Goal: Task Accomplishment & Management: Use online tool/utility

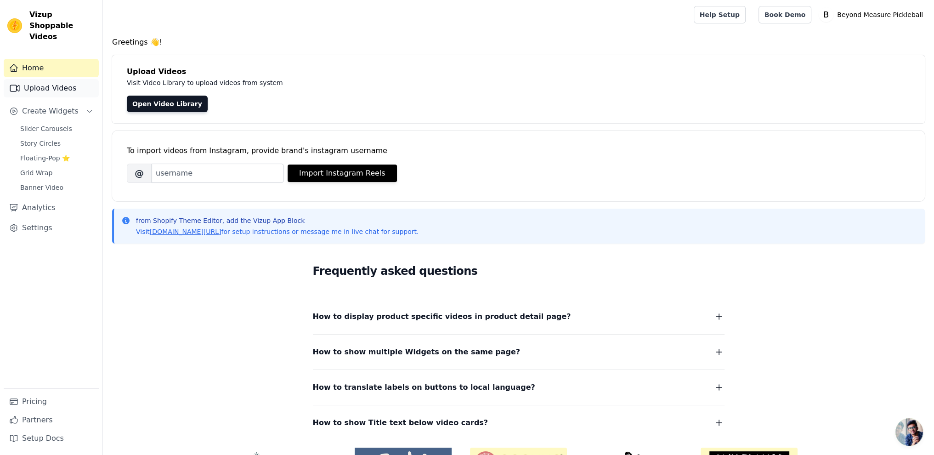
click at [45, 79] on link "Upload Videos" at bounding box center [51, 88] width 95 height 18
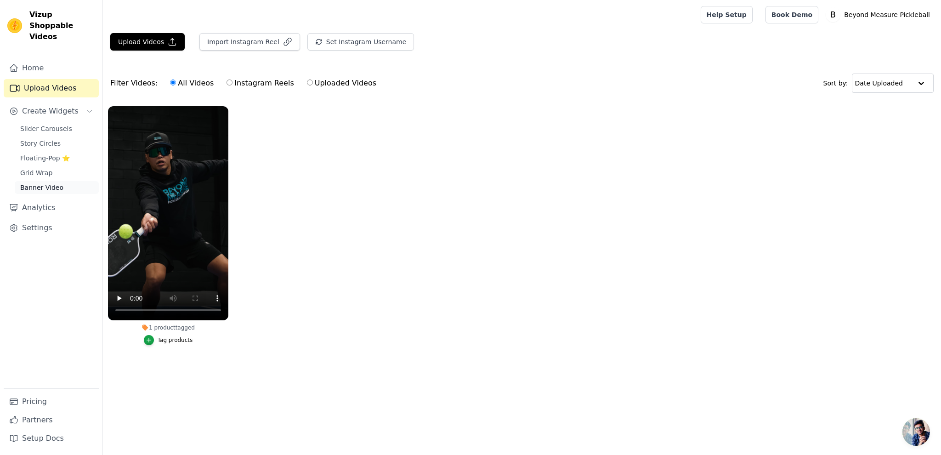
click at [41, 183] on span "Banner Video" at bounding box center [41, 187] width 43 height 9
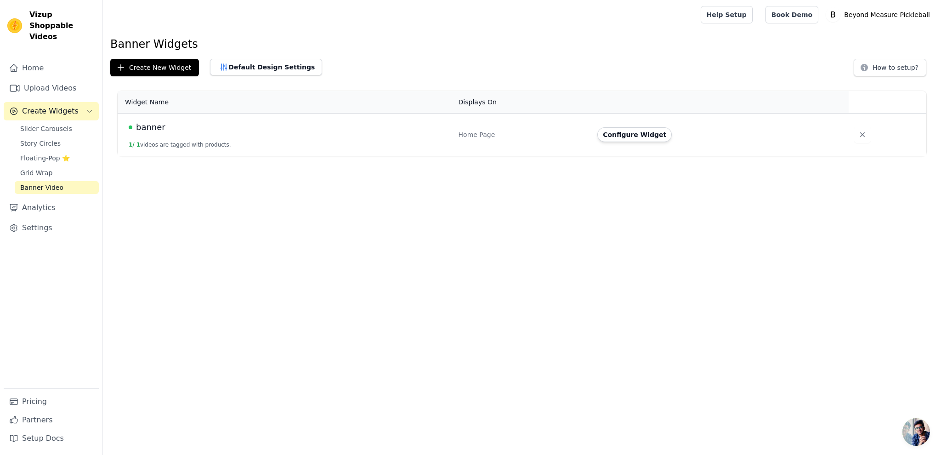
click at [181, 144] on button "1 / 1 videos are tagged with products." at bounding box center [180, 144] width 102 height 7
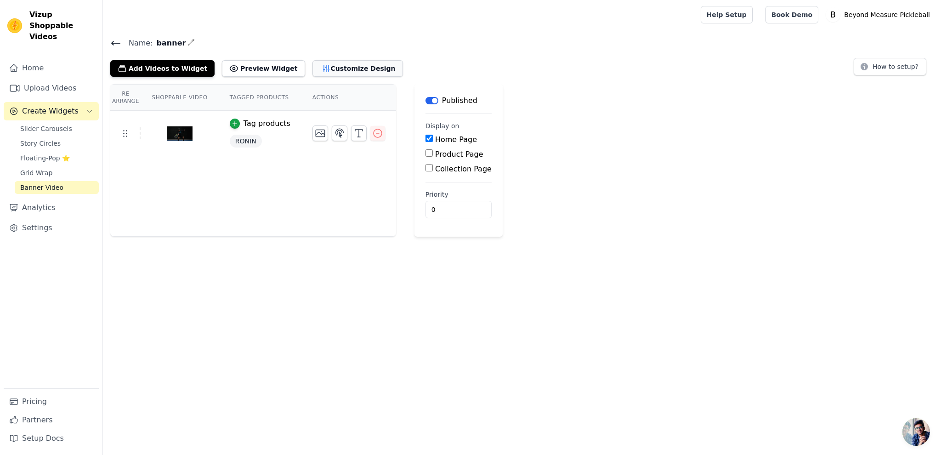
click at [341, 71] on button "Customize Design" at bounding box center [357, 68] width 91 height 17
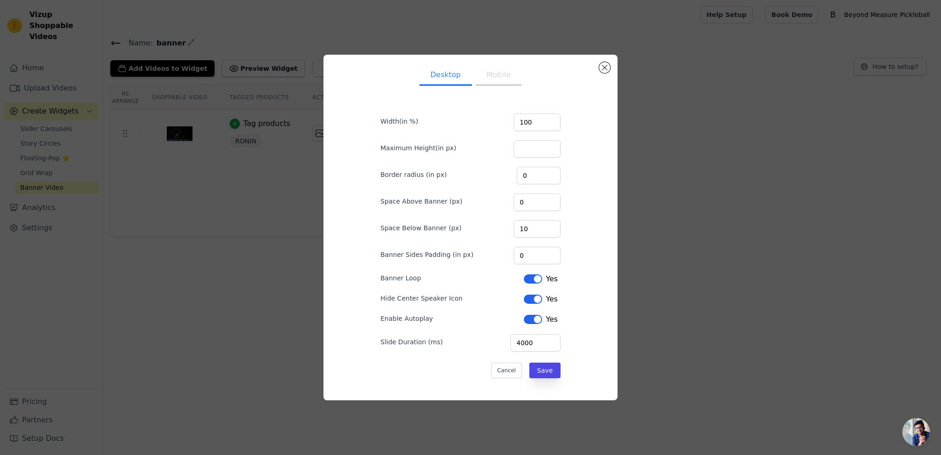
click at [484, 80] on button "Mobile" at bounding box center [499, 76] width 46 height 20
click at [528, 317] on button "Label" at bounding box center [533, 319] width 18 height 9
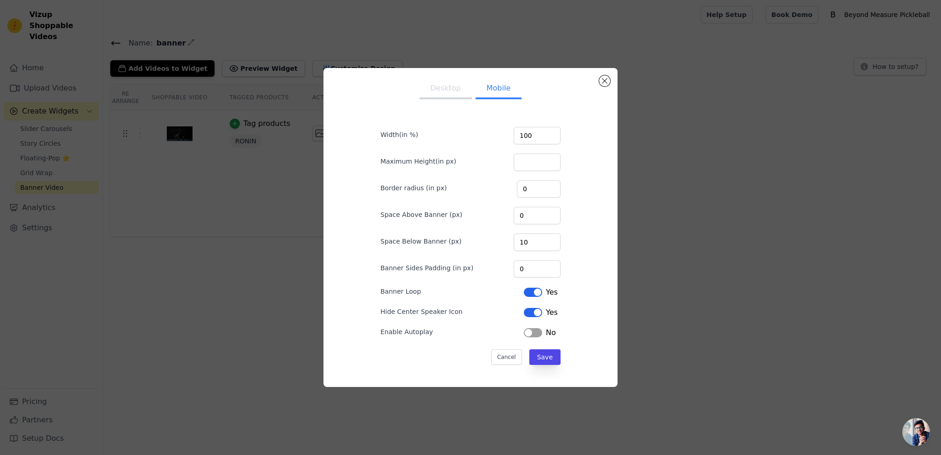
click at [527, 331] on button "Label" at bounding box center [533, 332] width 18 height 9
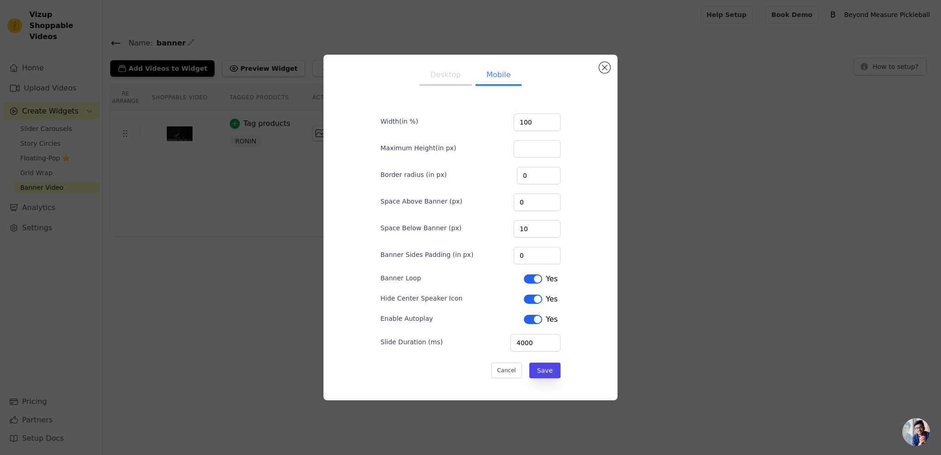
click at [386, 278] on label "Banner Loop" at bounding box center [401, 277] width 40 height 9
